Goal: Find specific page/section

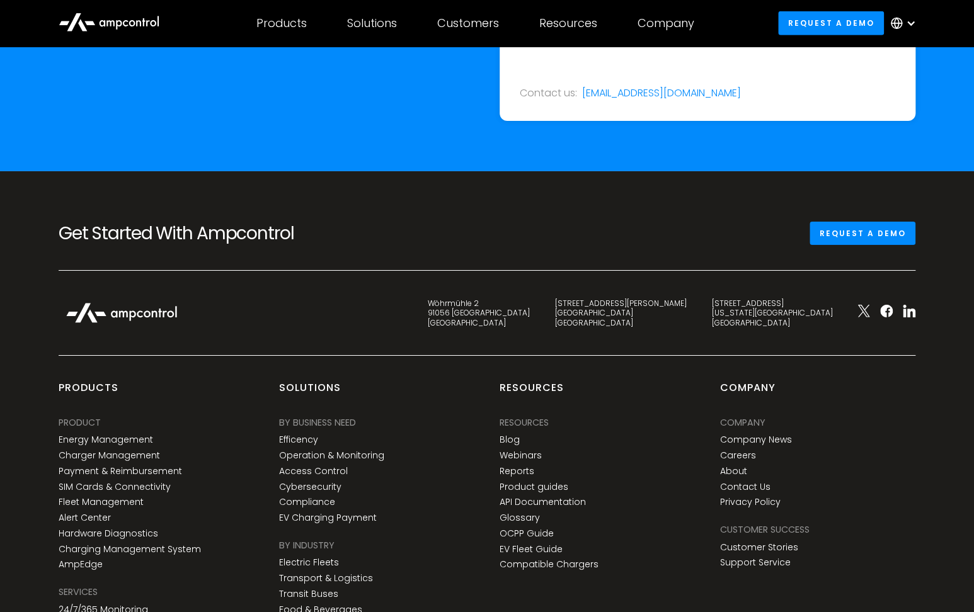
scroll to position [4662, 0]
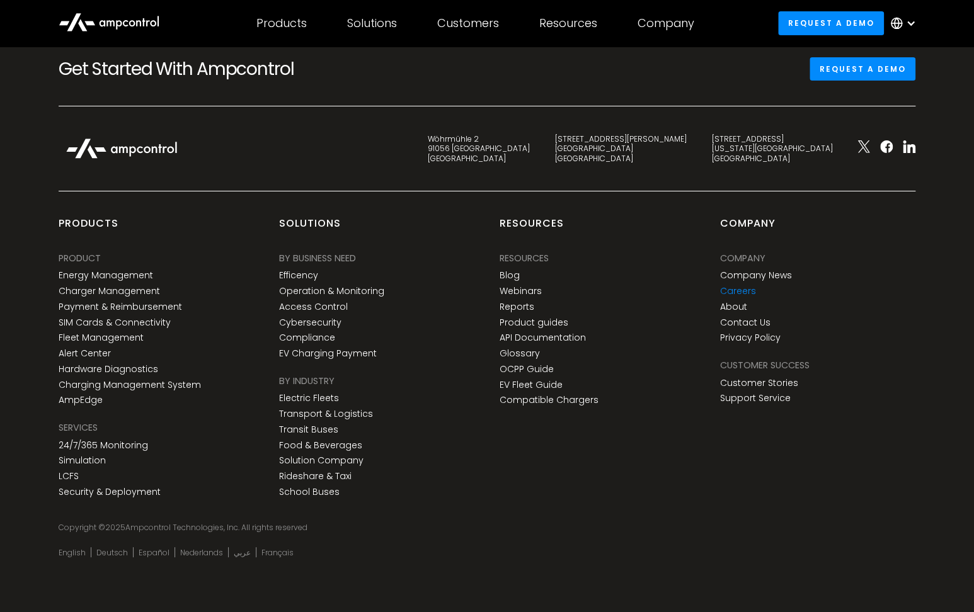
click at [733, 295] on link "Careers" at bounding box center [738, 291] width 36 height 11
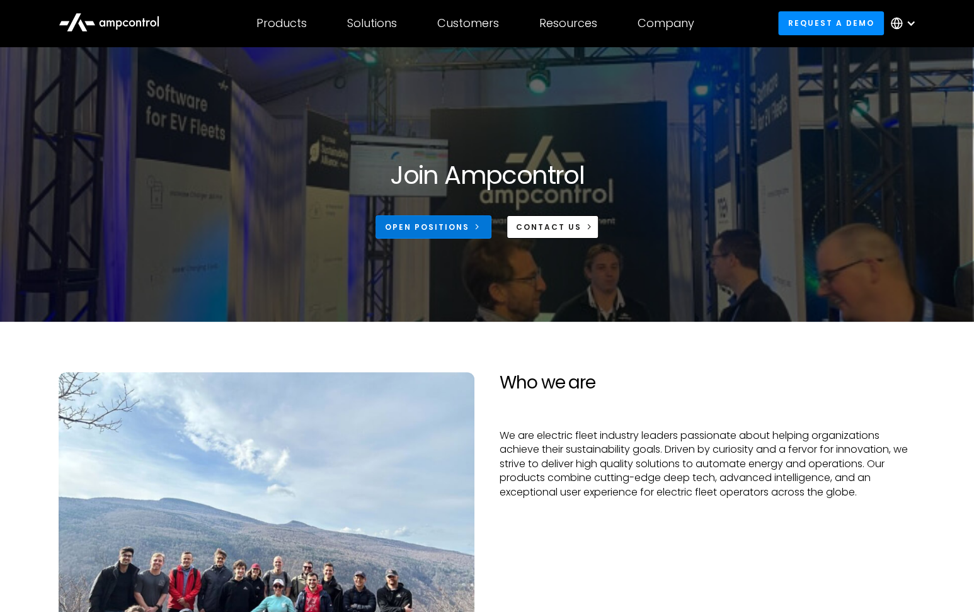
click at [454, 222] on div "Open Positions" at bounding box center [427, 227] width 84 height 11
